Goal: Find specific page/section: Find specific page/section

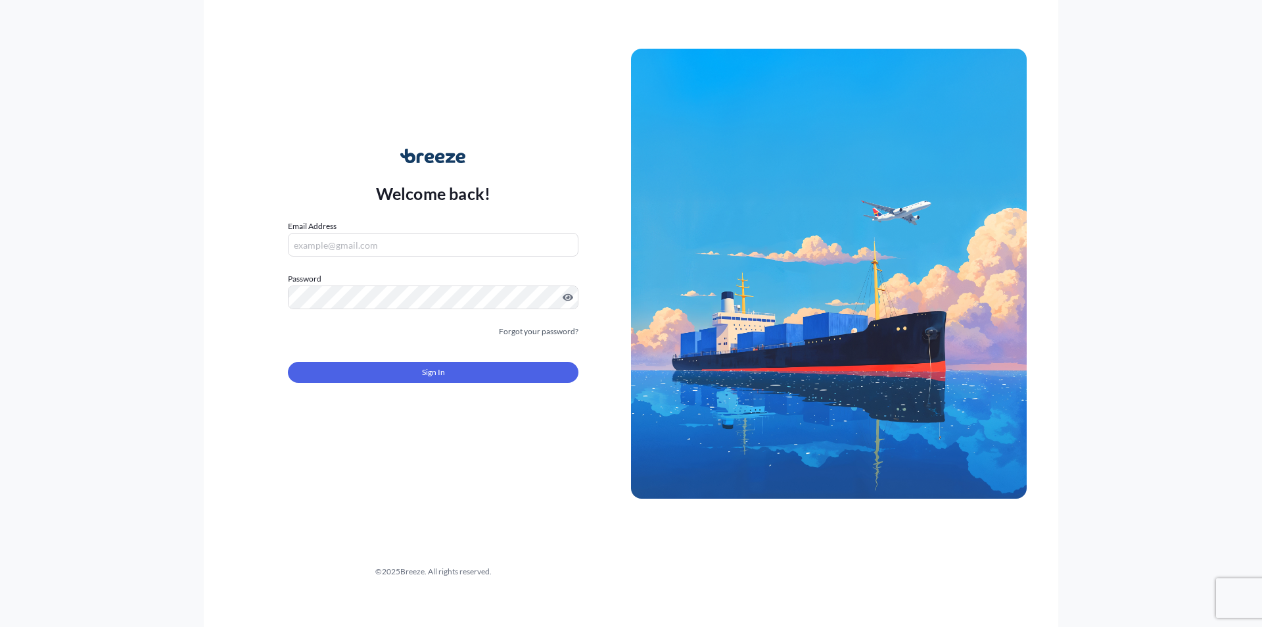
click at [355, 252] on input "Email Address" at bounding box center [433, 245] width 291 height 24
type input "A"
type input "[EMAIL_ADDRESS][DOMAIN_NAME]"
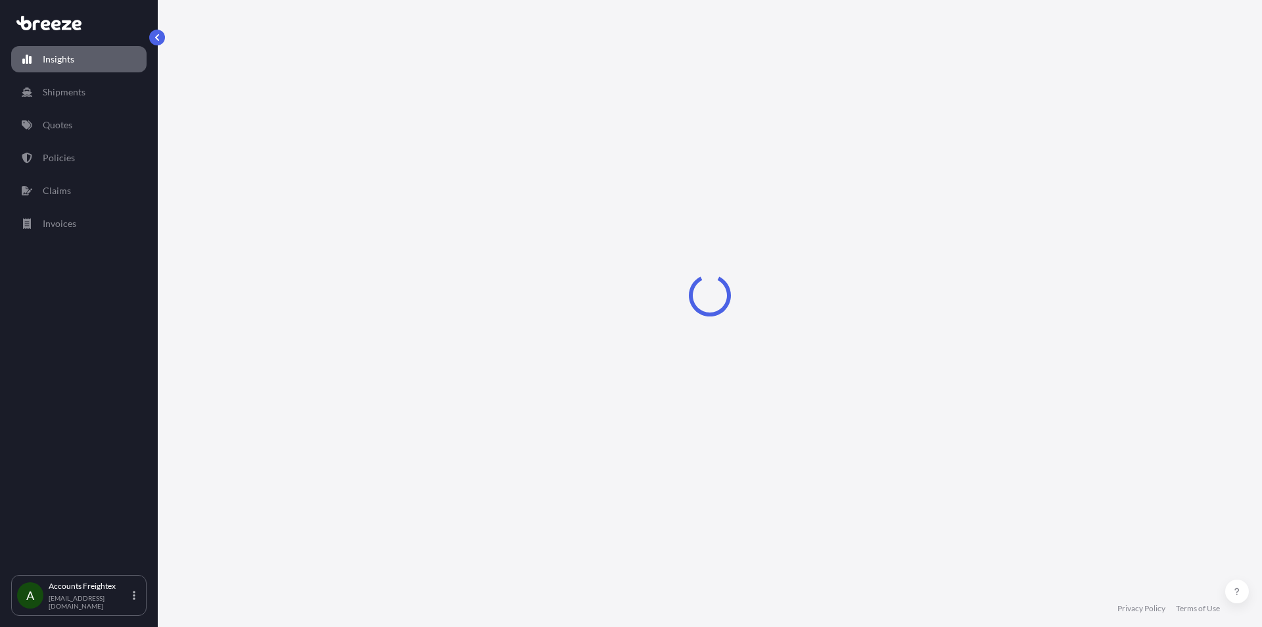
select select "2025"
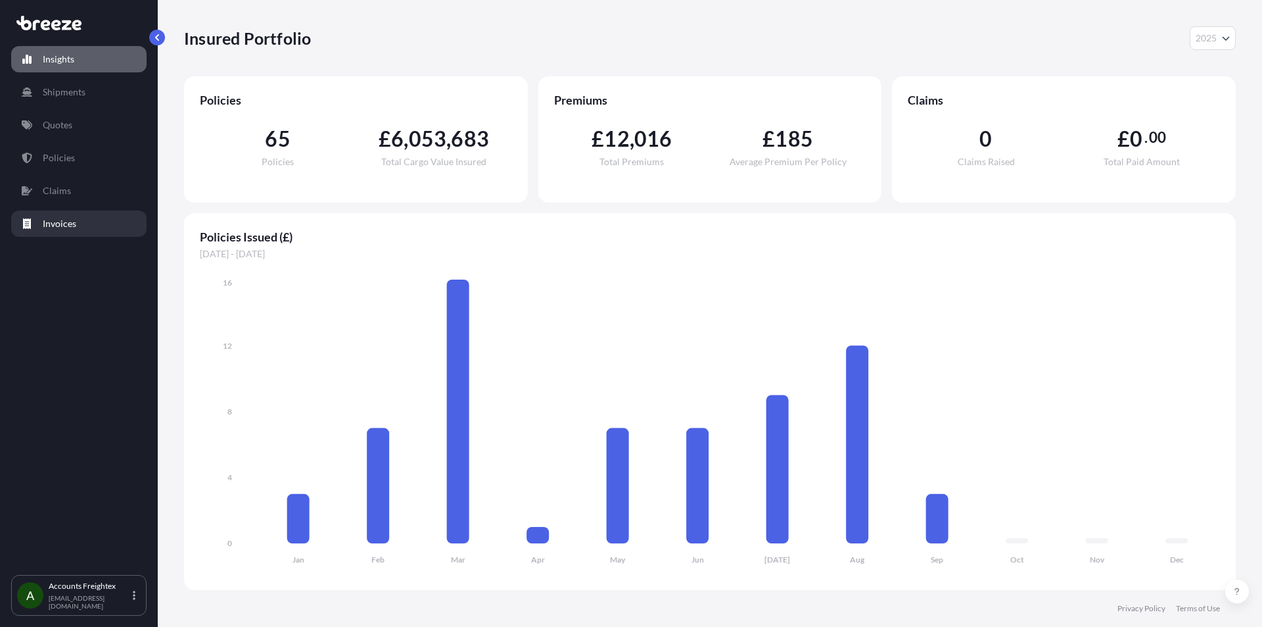
click at [66, 223] on p "Invoices" at bounding box center [60, 223] width 34 height 13
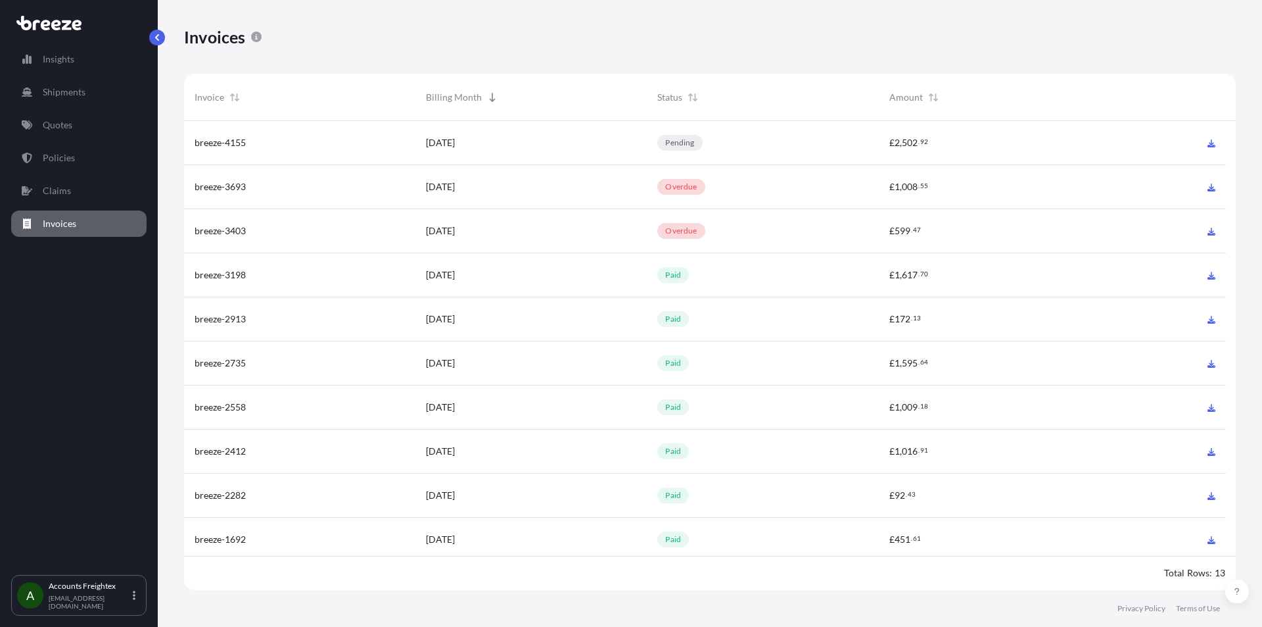
scroll to position [472, 1042]
click at [233, 136] on span "breeze-4155" at bounding box center [220, 142] width 51 height 13
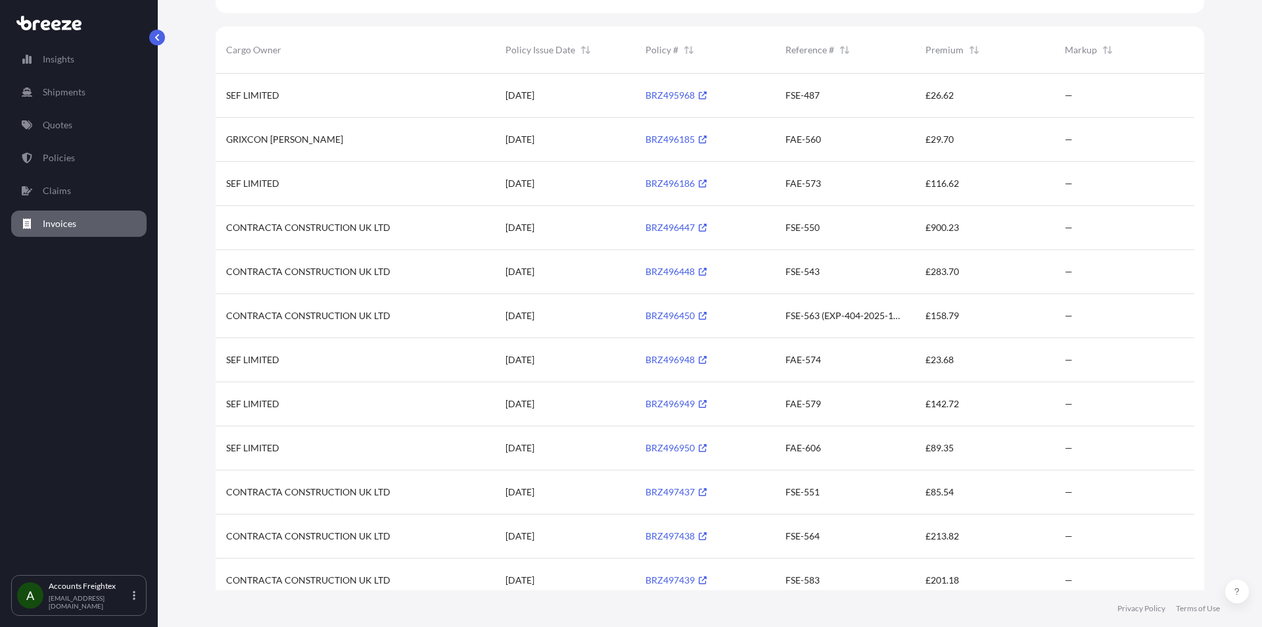
scroll to position [257, 0]
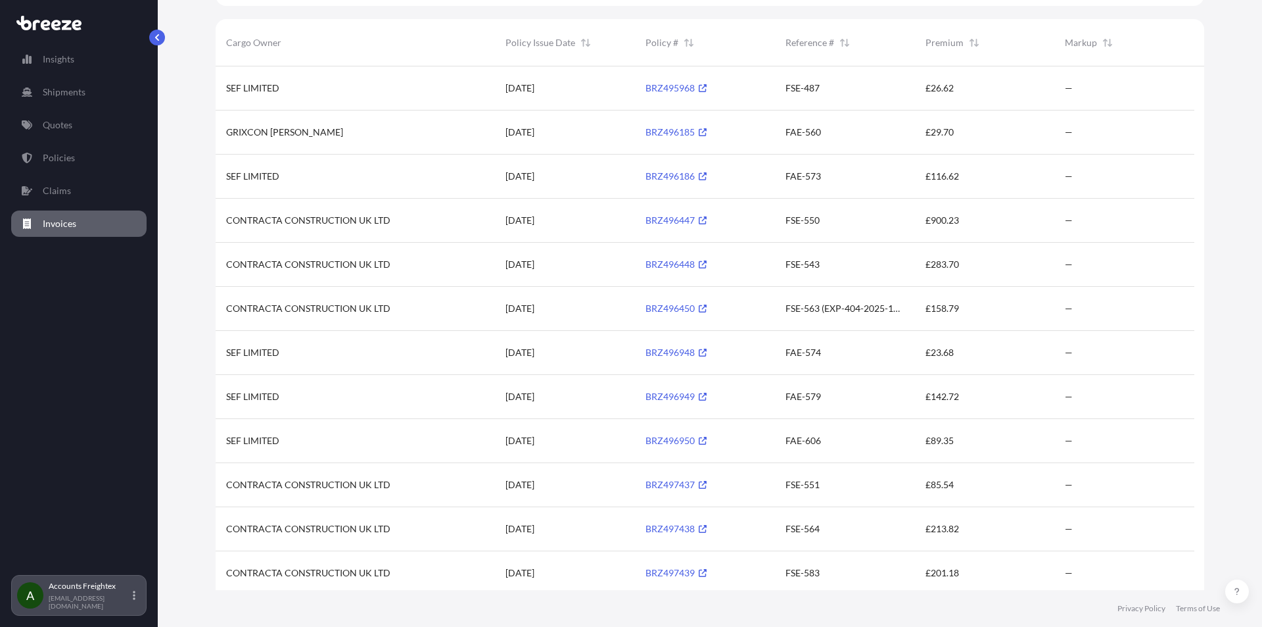
click at [101, 591] on p "Accounts Freightex" at bounding box center [90, 586] width 82 height 11
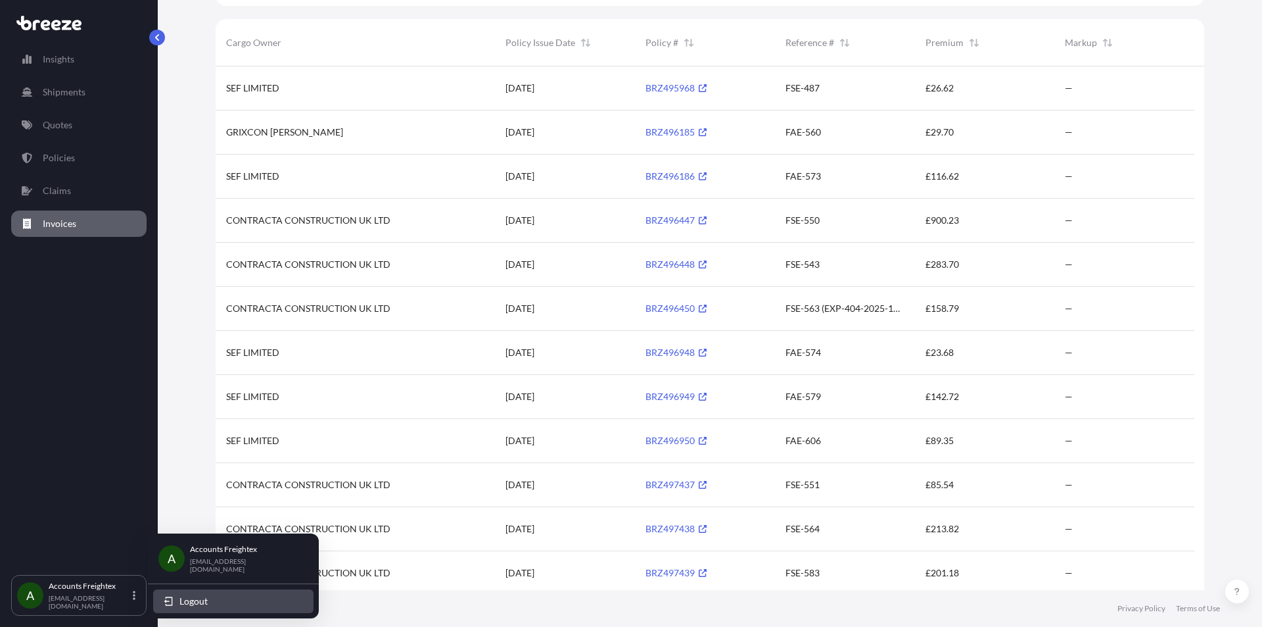
click at [179, 597] on button "Logout" at bounding box center [233, 601] width 160 height 24
